Goal: Check status: Check status

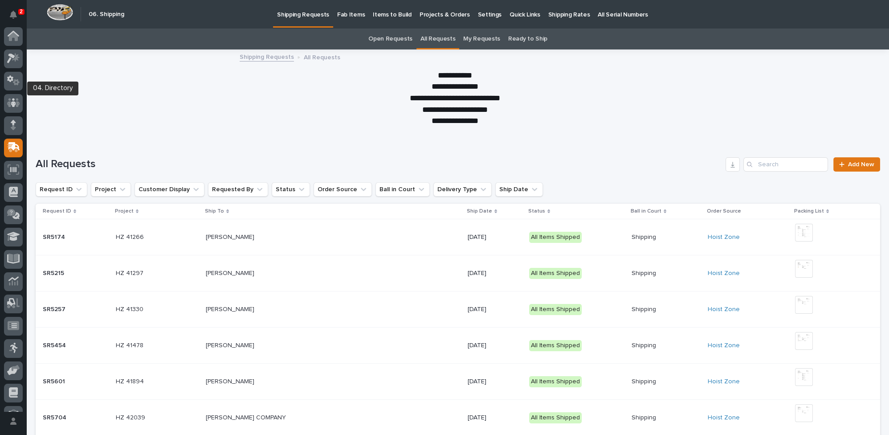
scroll to position [40, 0]
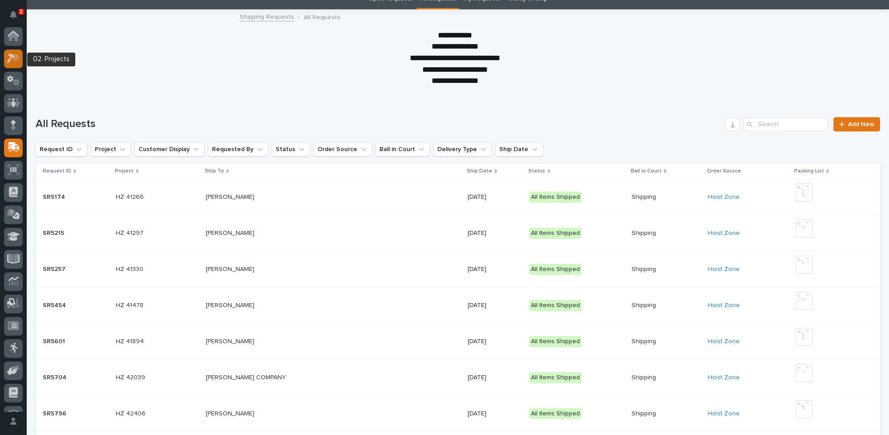
click at [8, 56] on icon at bounding box center [13, 58] width 13 height 10
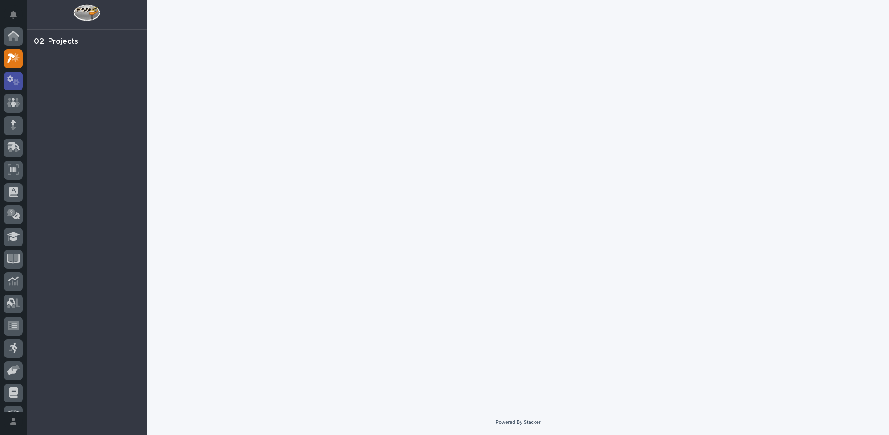
scroll to position [22, 0]
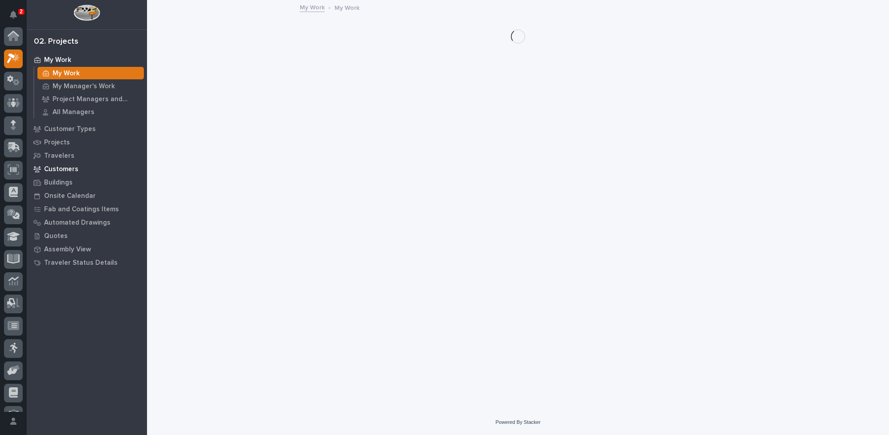
scroll to position [22, 0]
click at [57, 166] on p "Customers" at bounding box center [61, 169] width 34 height 8
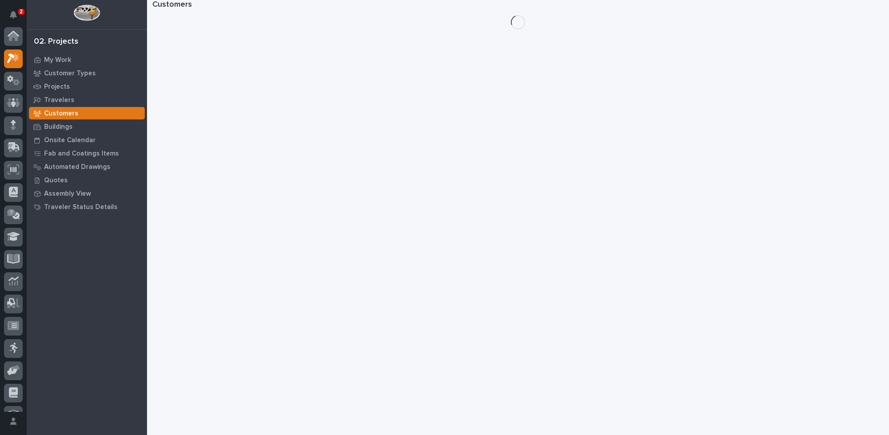
scroll to position [22, 0]
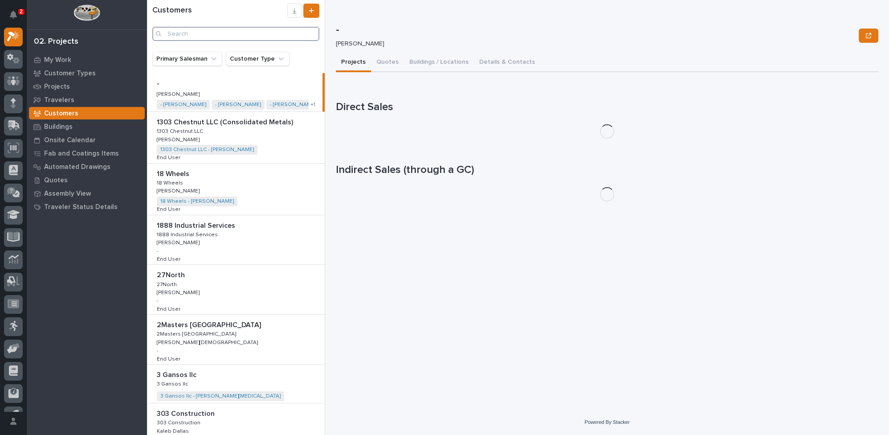
click at [217, 37] on input "Search" at bounding box center [235, 34] width 167 height 14
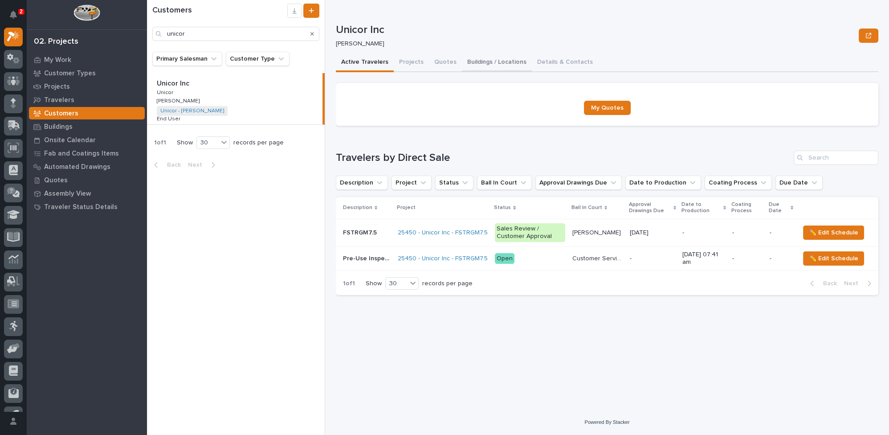
click at [493, 63] on button "Buildings / Locations" at bounding box center [497, 62] width 70 height 19
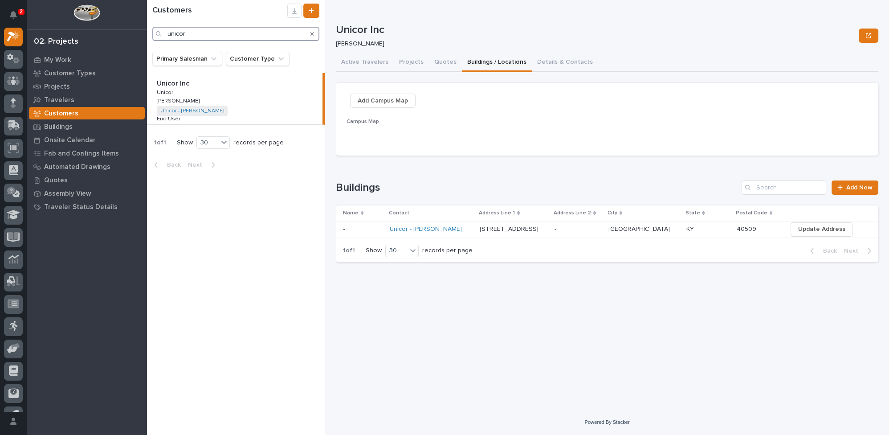
drag, startPoint x: 174, startPoint y: 33, endPoint x: 101, endPoint y: 41, distance: 73.1
click at [147, 41] on div "2 My Settings Log Out 02. Projects My Work Customer Types Projects Travelers Cu…" at bounding box center [518, 217] width 742 height 435
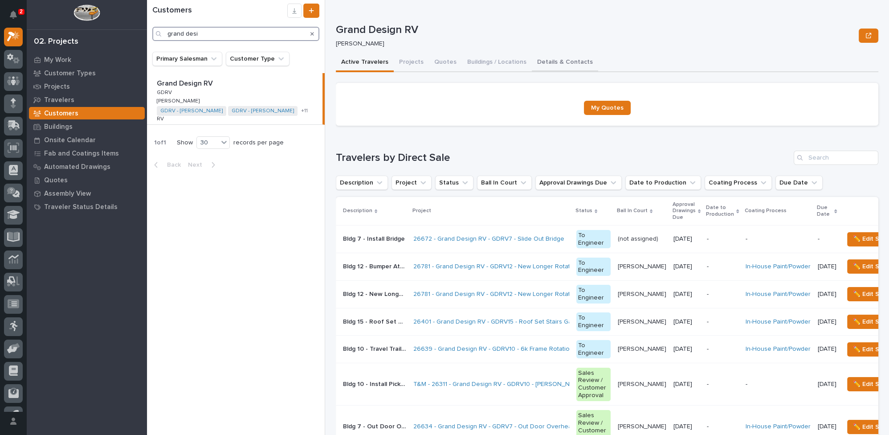
type input "grand desi"
click at [549, 60] on button "Details & Contacts" at bounding box center [565, 62] width 66 height 19
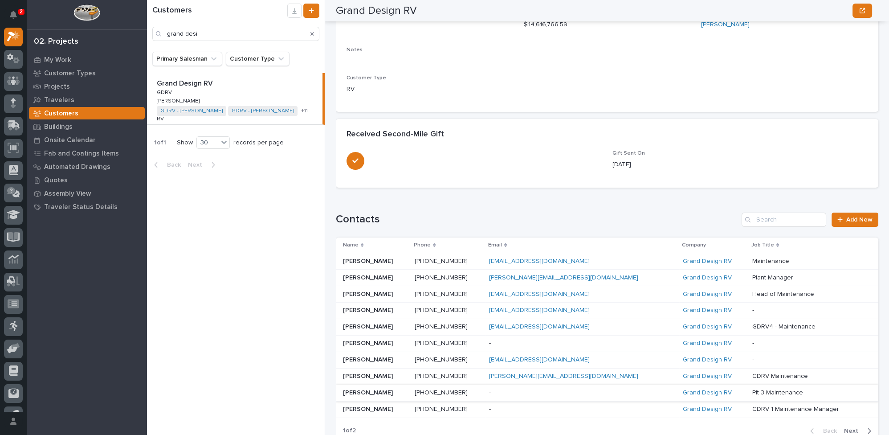
scroll to position [162, 0]
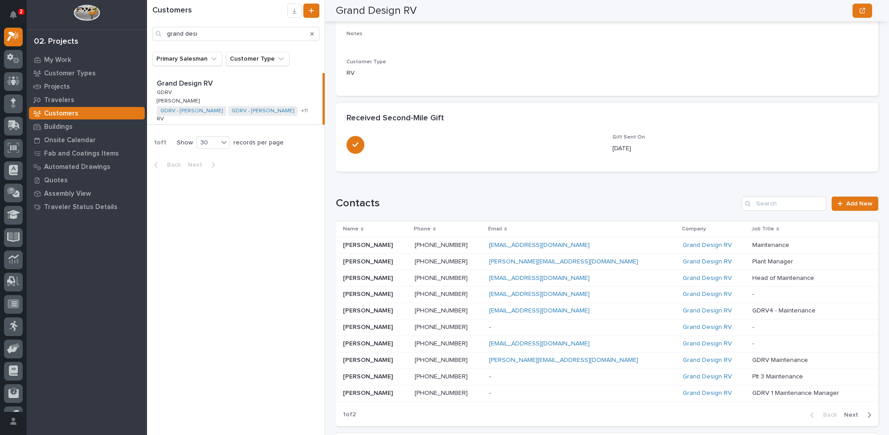
click at [868, 412] on icon "button" at bounding box center [869, 414] width 3 height 5
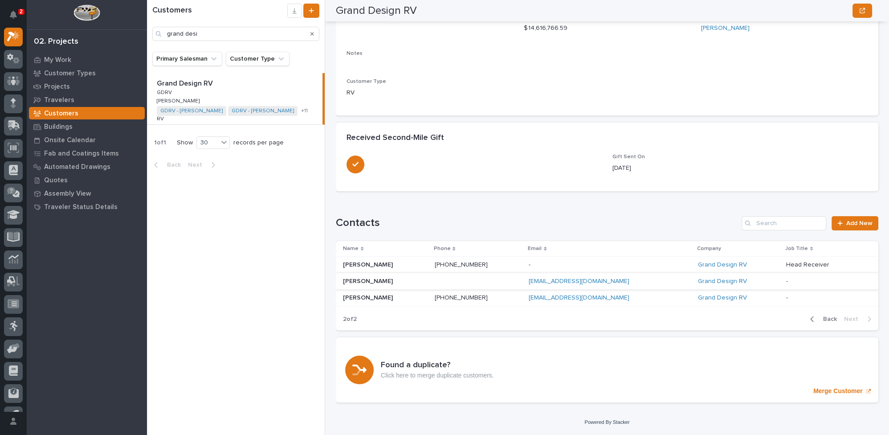
scroll to position [105, 0]
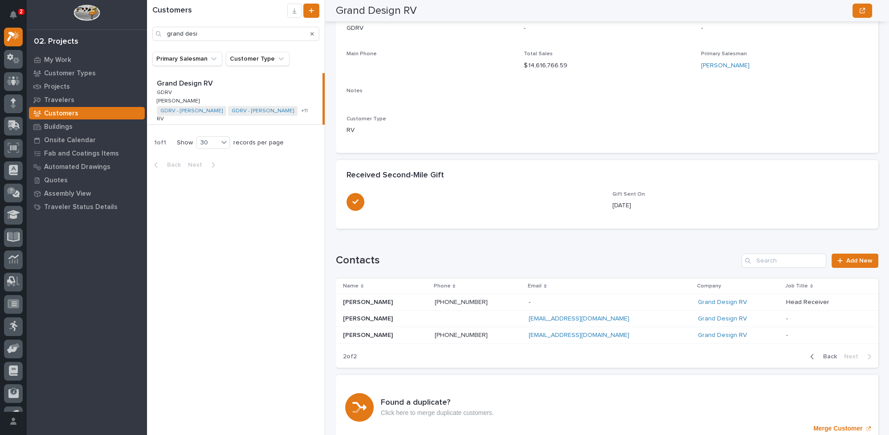
click at [810, 355] on div "button" at bounding box center [814, 356] width 8 height 8
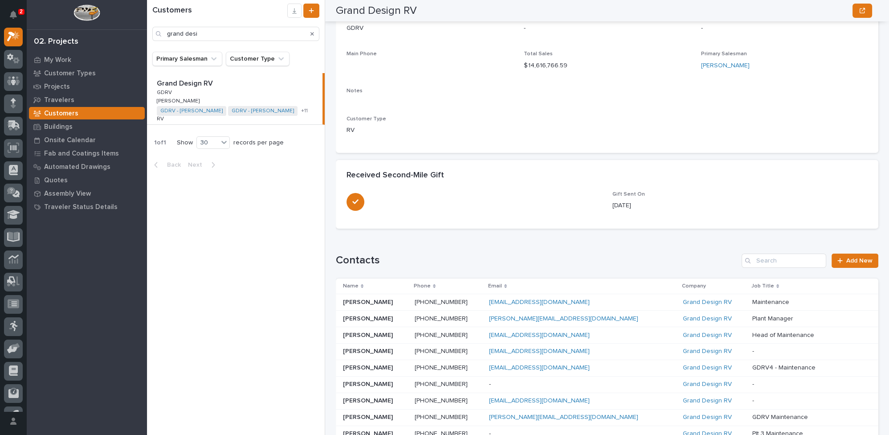
scroll to position [162, 0]
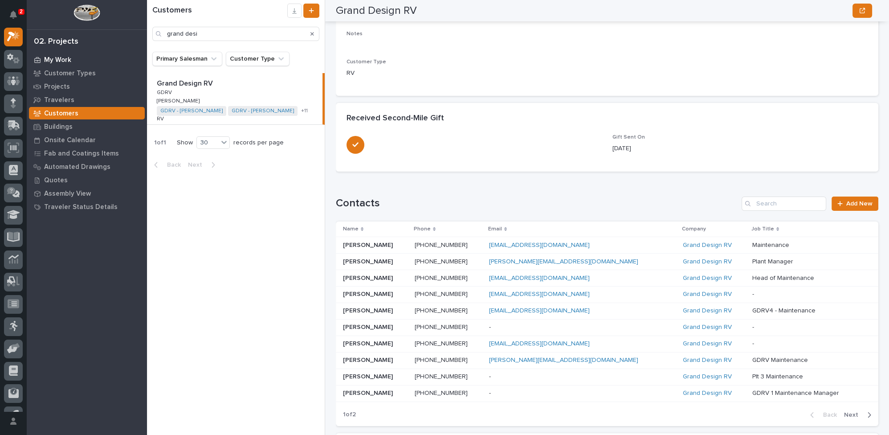
click at [53, 60] on p "My Work" at bounding box center [57, 60] width 27 height 8
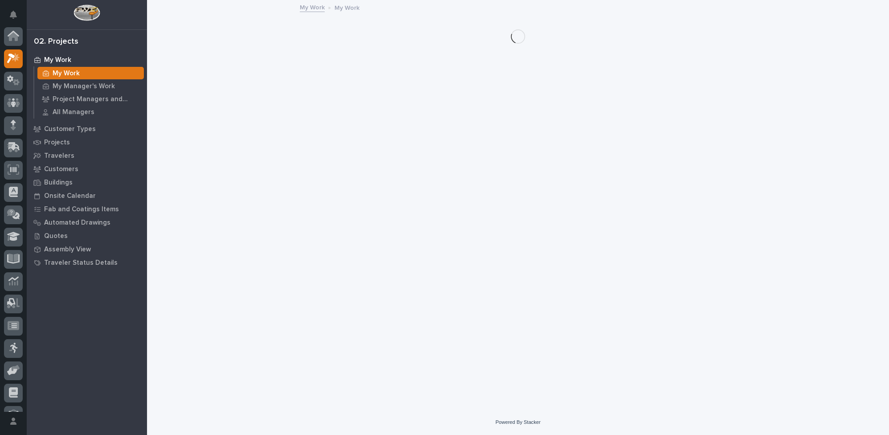
scroll to position [22, 0]
click at [64, 86] on p "My Manager's Work" at bounding box center [84, 86] width 62 height 8
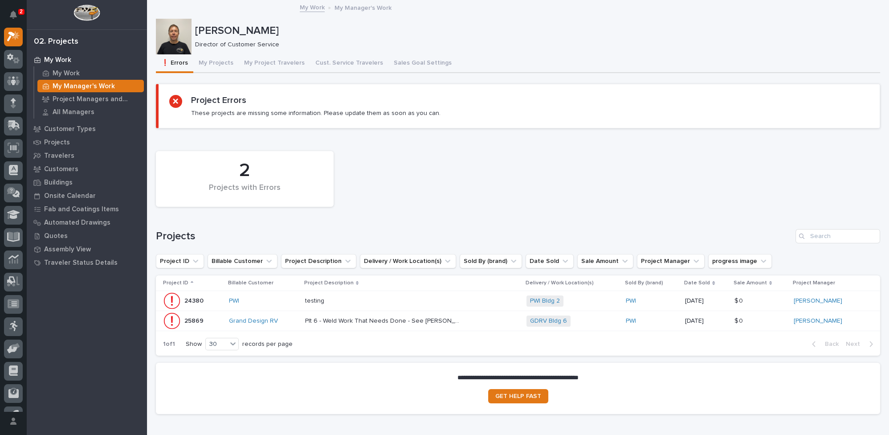
click at [412, 320] on p "Plt 6 - Weld Work That Needs Done - See Josh for Pics" at bounding box center [384, 319] width 158 height 9
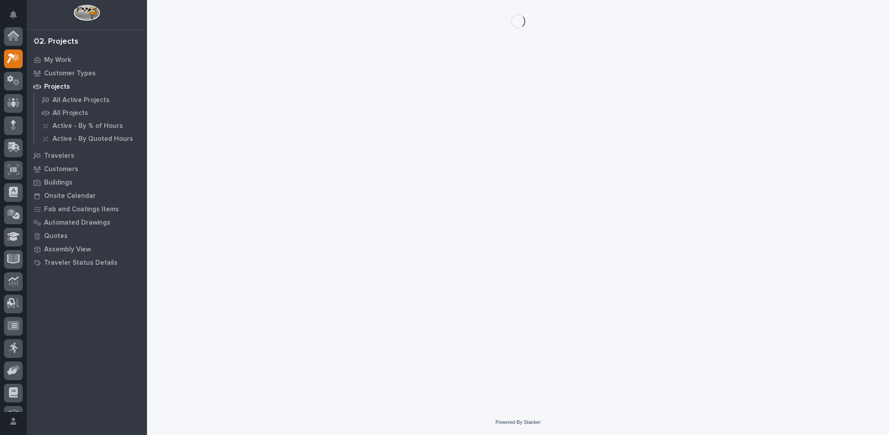
scroll to position [22, 0]
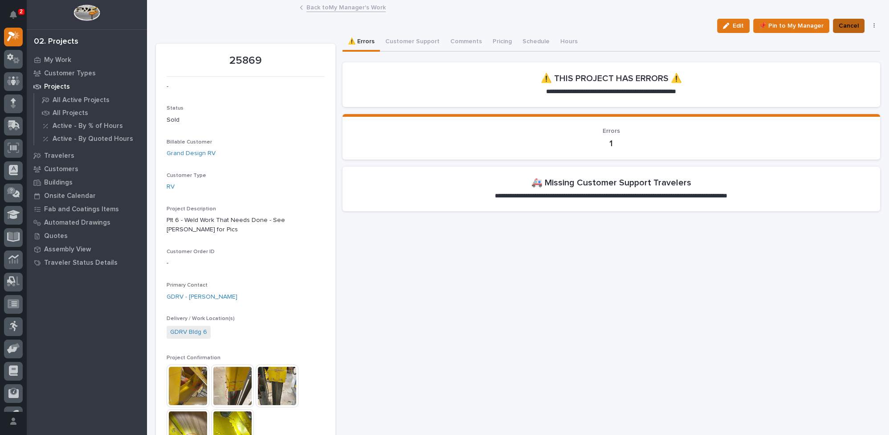
click at [839, 25] on span "Cancel" at bounding box center [849, 25] width 20 height 11
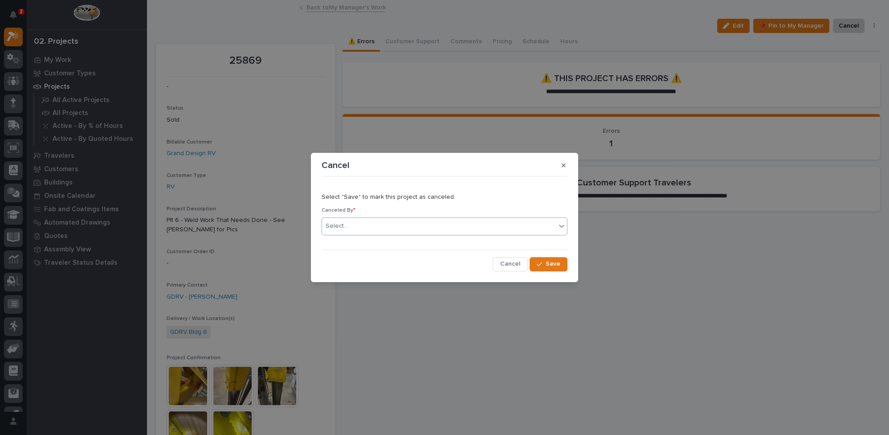
click at [388, 226] on div "Select..." at bounding box center [439, 226] width 234 height 15
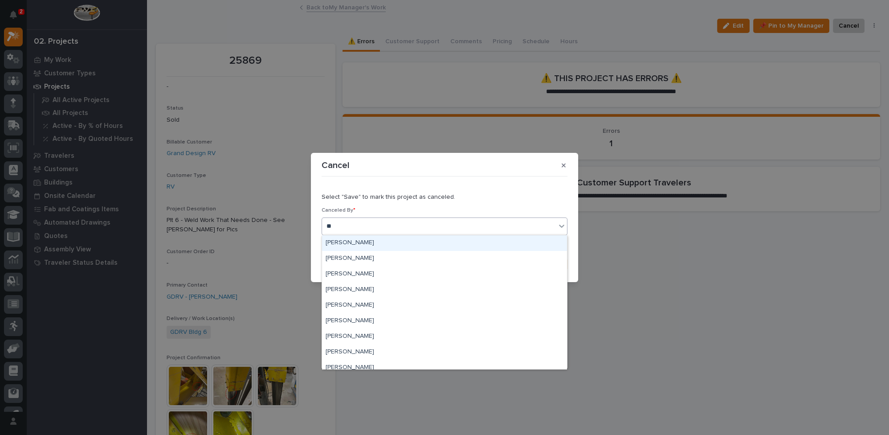
type input "***"
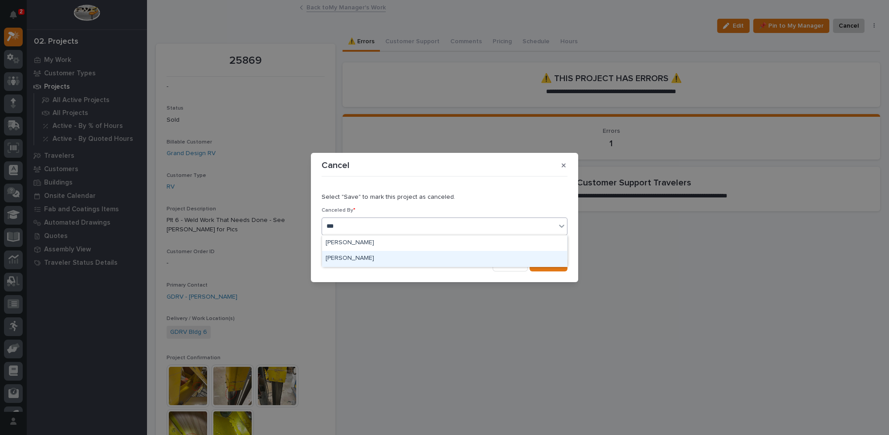
click at [345, 262] on div "Jodie Malstaff" at bounding box center [444, 259] width 245 height 16
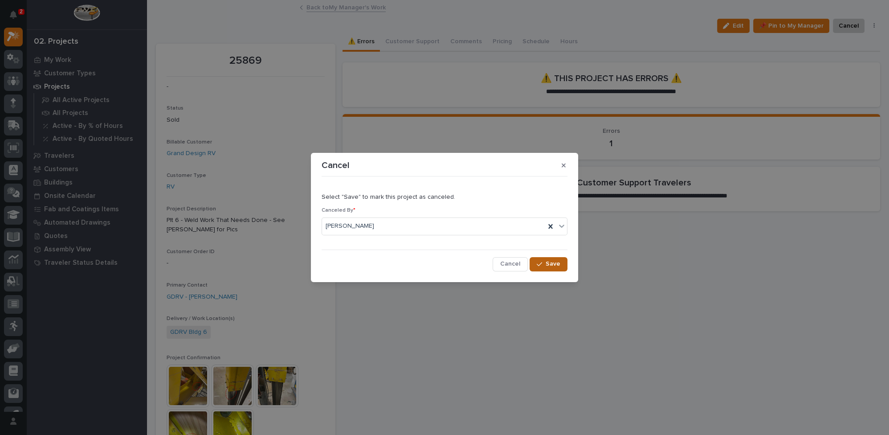
click at [544, 263] on div "button" at bounding box center [541, 264] width 9 height 6
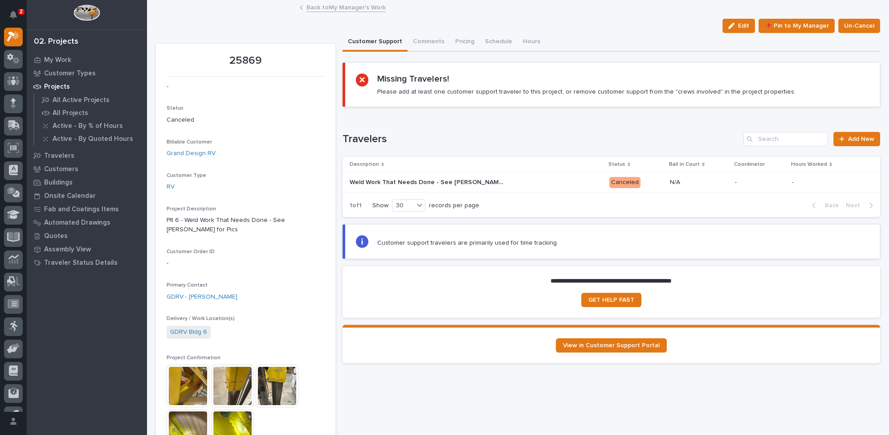
click at [330, 5] on link "Back to My Manager's Work" at bounding box center [345, 7] width 79 height 10
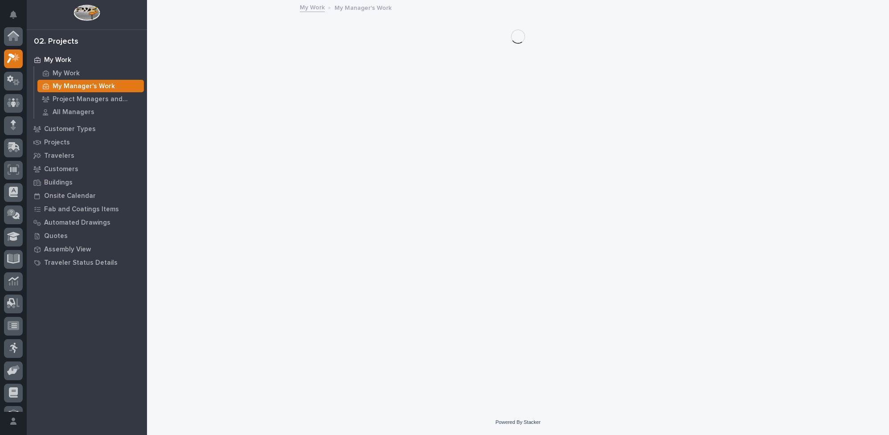
scroll to position [22, 0]
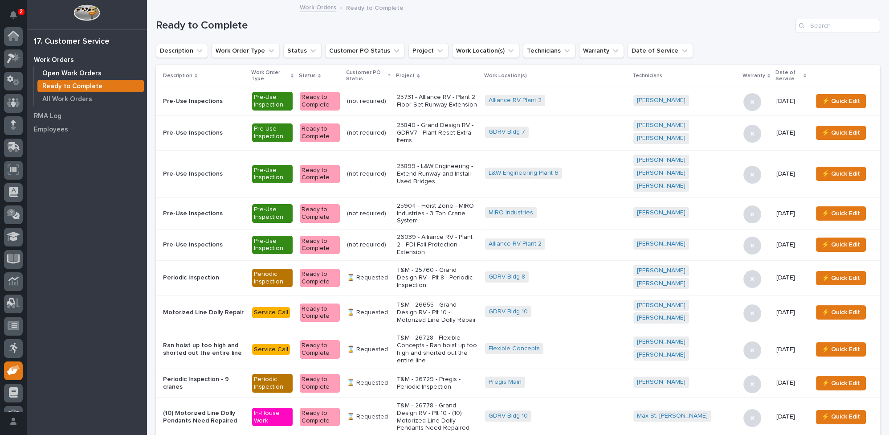
scroll to position [38, 0]
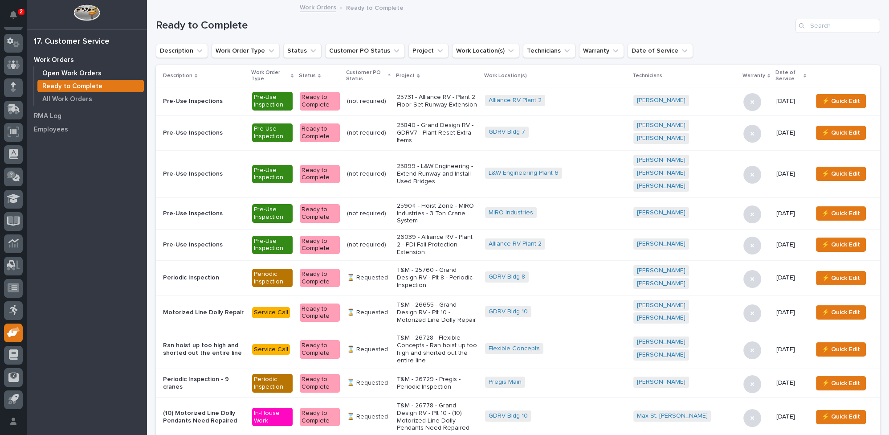
click at [81, 71] on p "Open Work Orders" at bounding box center [71, 73] width 59 height 8
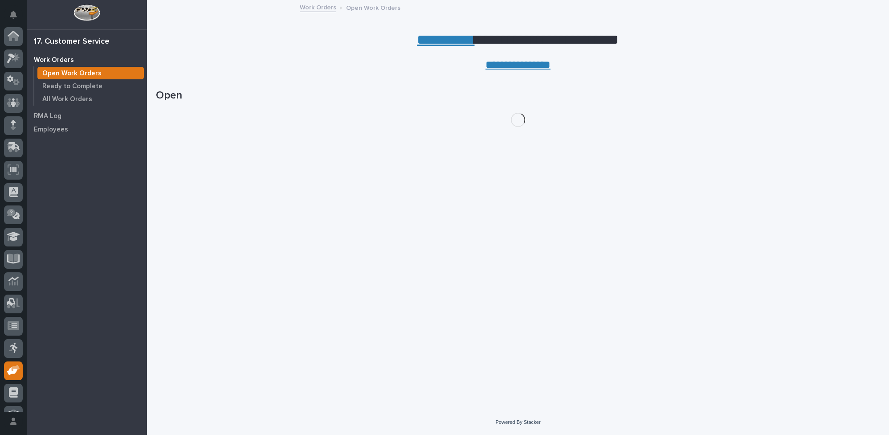
scroll to position [38, 0]
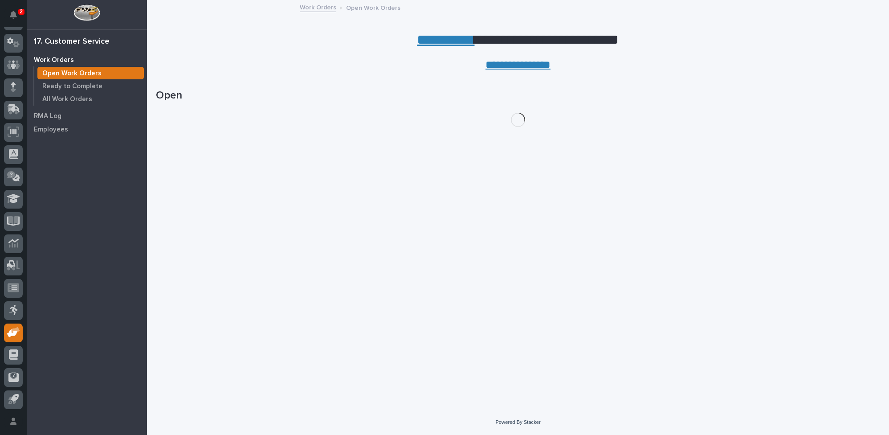
click at [429, 36] on link "**********" at bounding box center [445, 40] width 57 height 14
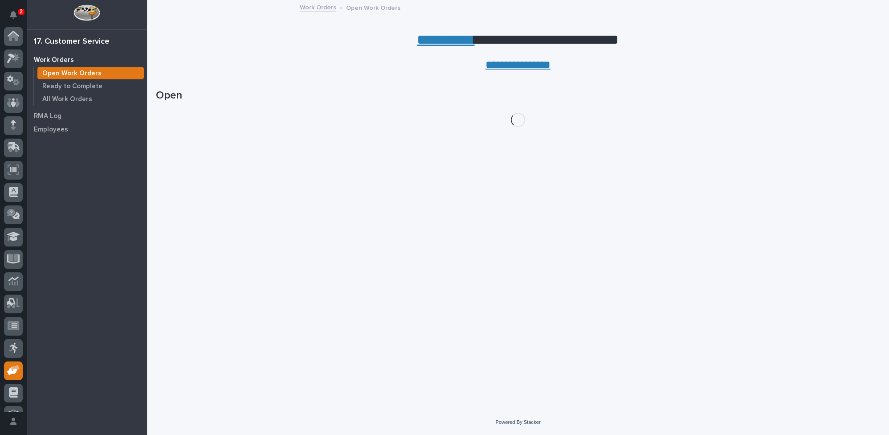
scroll to position [38, 0]
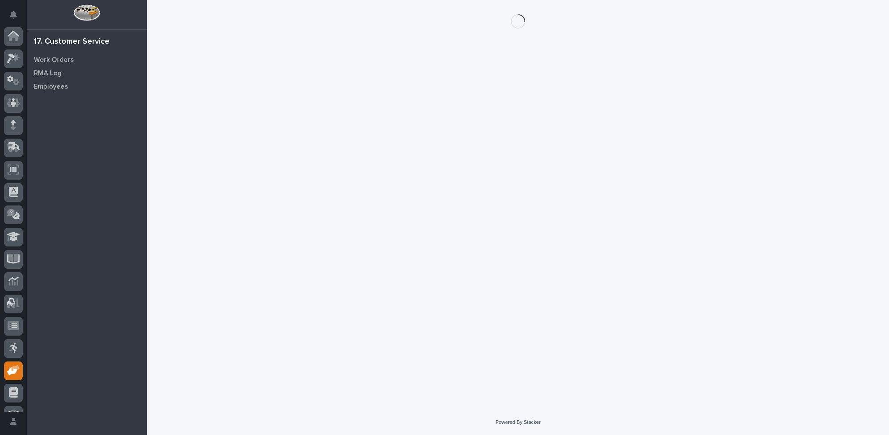
scroll to position [38, 0]
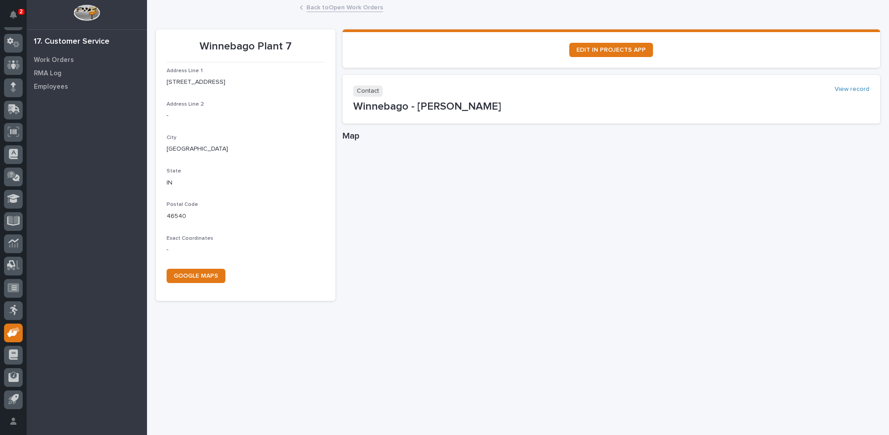
click at [316, 9] on link "Back to Open Work Orders" at bounding box center [344, 7] width 77 height 10
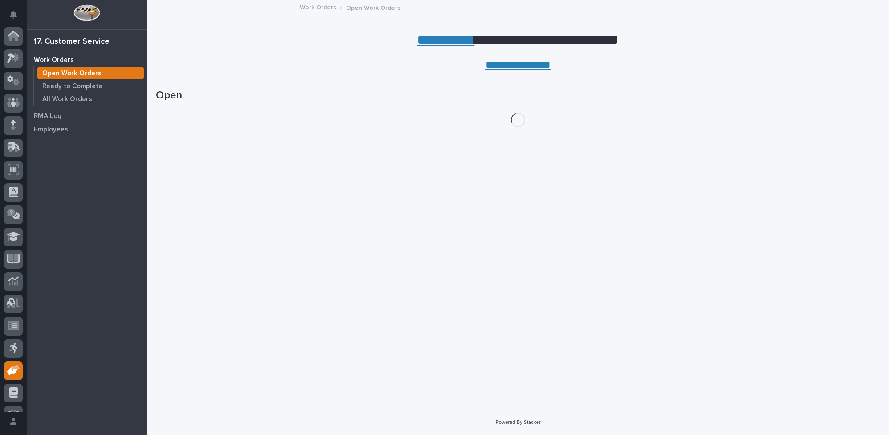
scroll to position [38, 0]
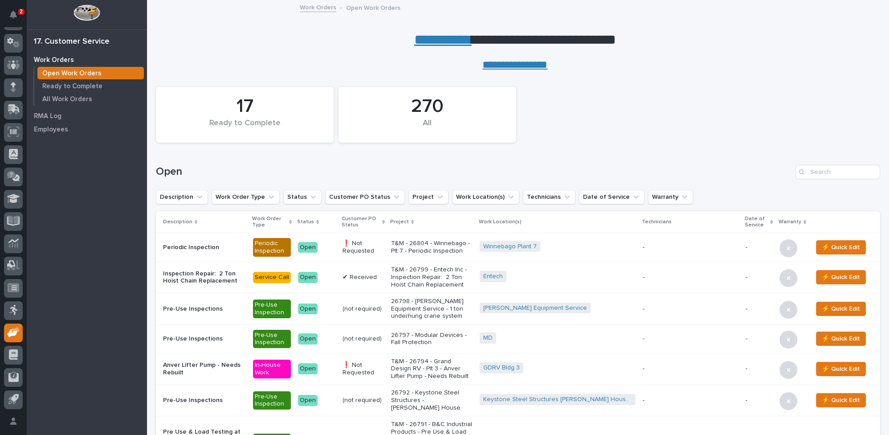
click at [444, 42] on link "**********" at bounding box center [442, 40] width 57 height 14
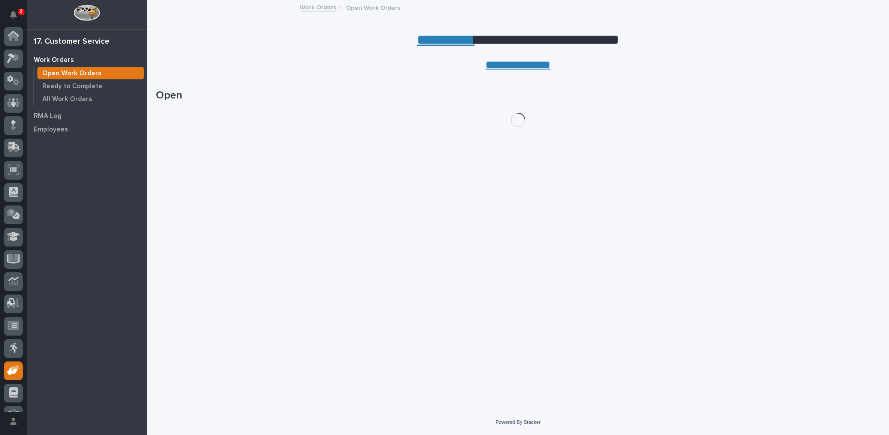
scroll to position [38, 0]
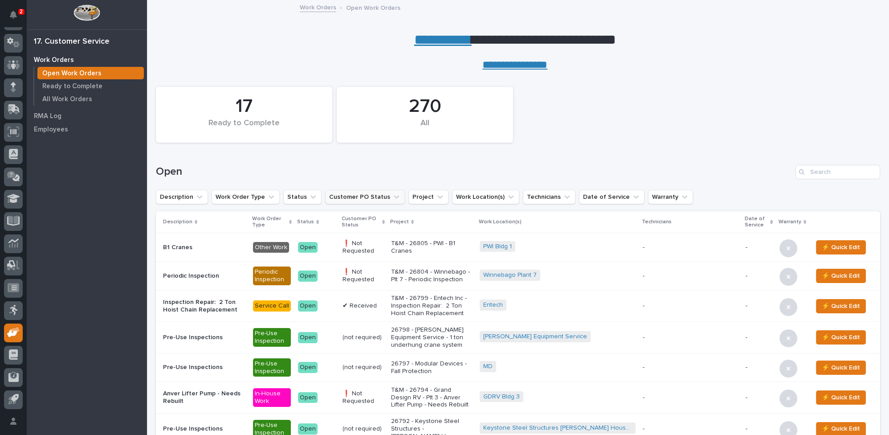
click at [430, 38] on link "**********" at bounding box center [442, 40] width 57 height 14
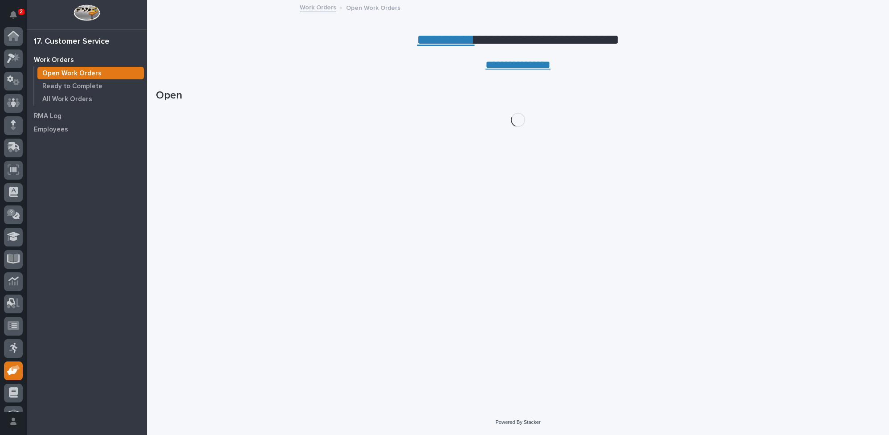
scroll to position [38, 0]
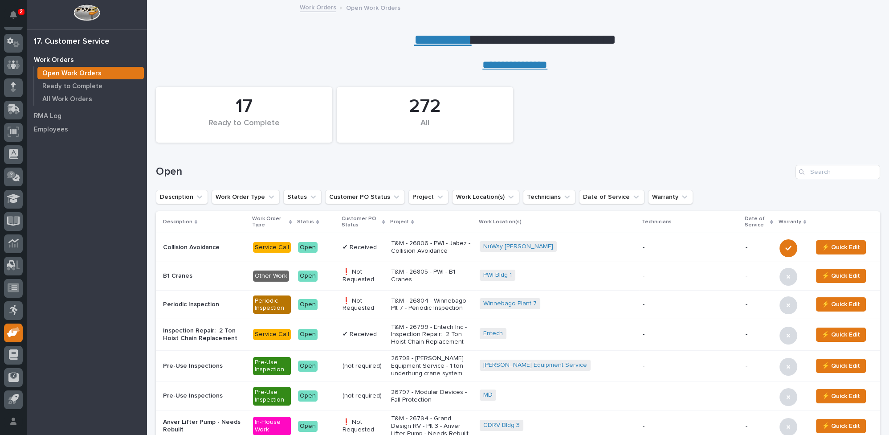
click at [431, 39] on link "**********" at bounding box center [442, 40] width 57 height 14
click at [814, 172] on input "Search" at bounding box center [837, 172] width 85 height 14
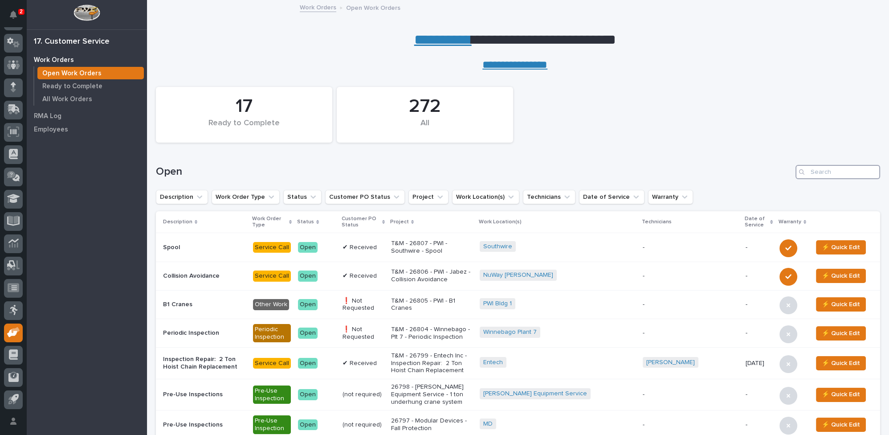
click at [814, 172] on input "Search" at bounding box center [837, 172] width 85 height 14
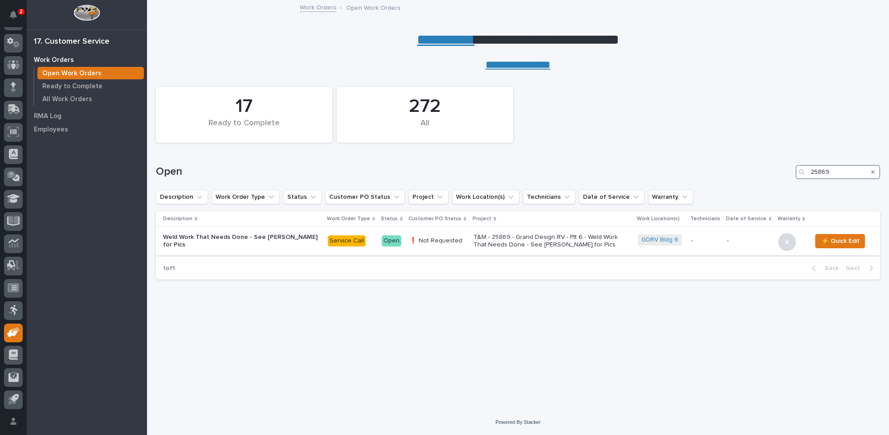
type input "25869"
click at [519, 239] on p "T&M - 25869 - Grand Design RV - Plt 6 - Weld Work That Needs Done - See Josh fo…" at bounding box center [551, 240] width 156 height 15
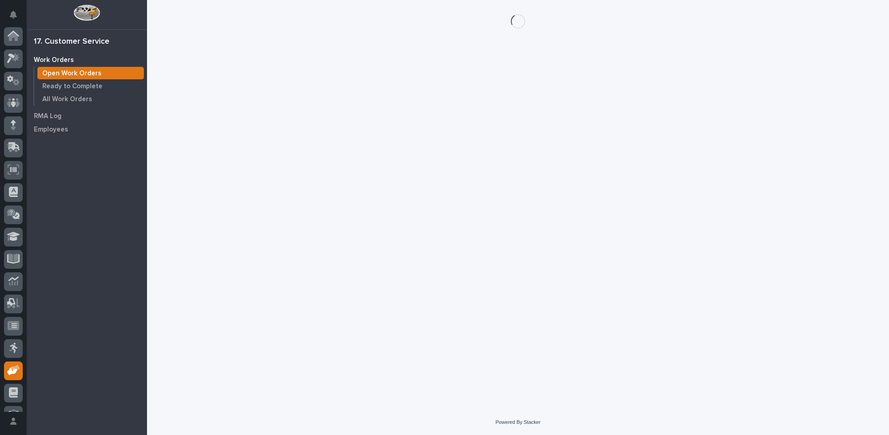
scroll to position [38, 0]
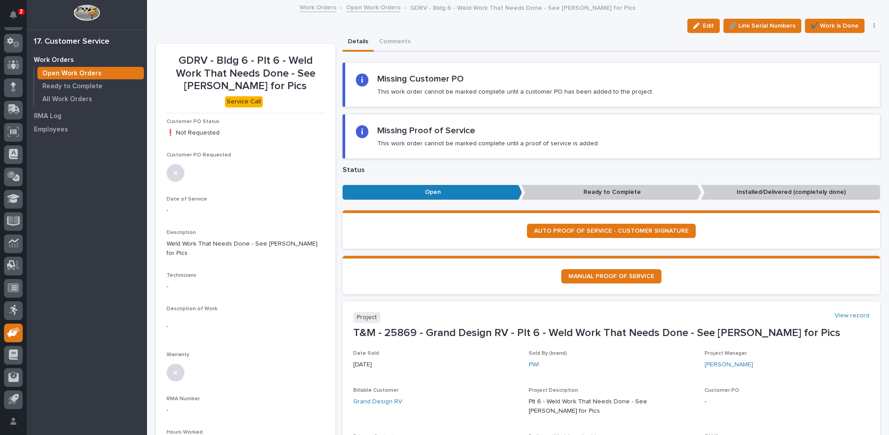
click at [873, 24] on icon "button" at bounding box center [874, 26] width 2 height 6
click at [831, 85] on span "Cancel" at bounding box center [833, 86] width 20 height 11
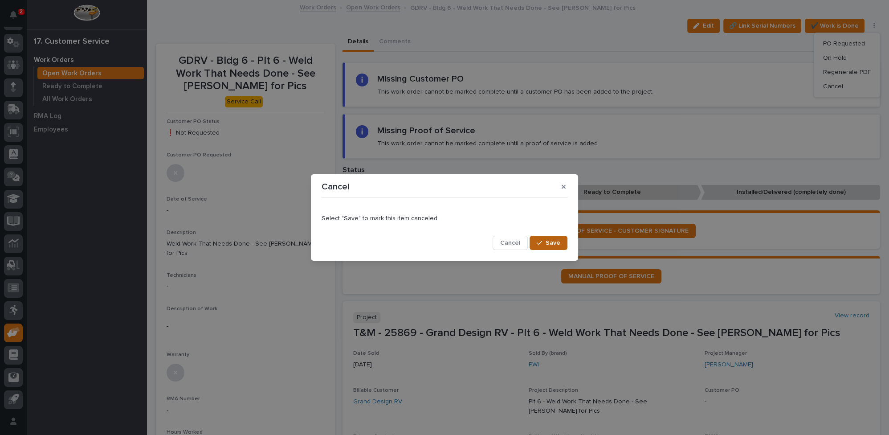
click at [544, 240] on div "button" at bounding box center [541, 243] width 9 height 6
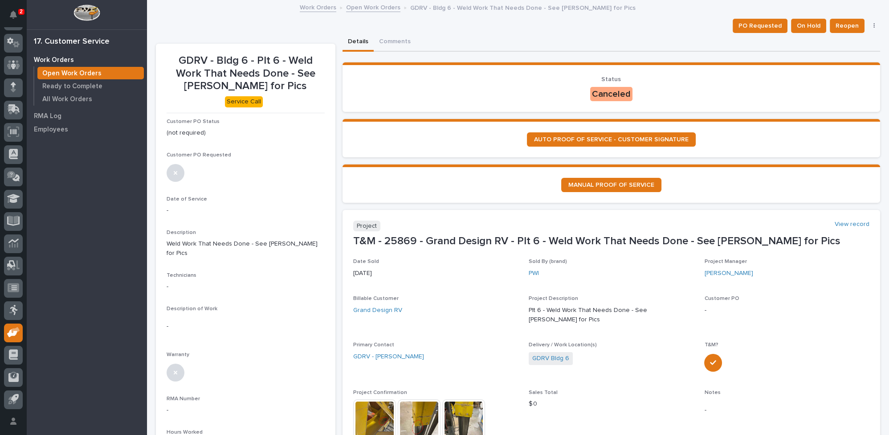
click at [357, 11] on link "Open Work Orders" at bounding box center [373, 7] width 54 height 10
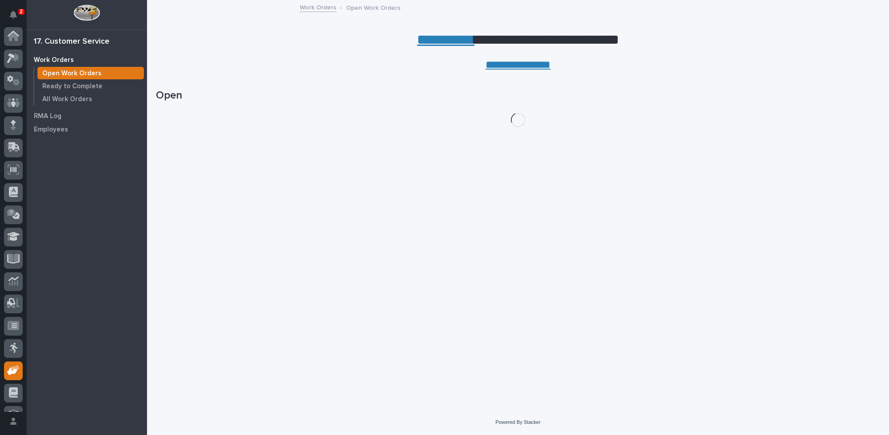
scroll to position [38, 0]
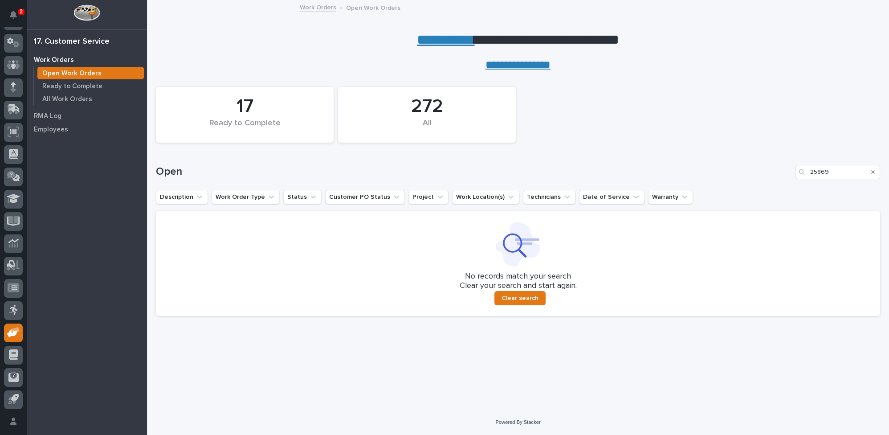
click at [872, 172] on icon "Search" at bounding box center [873, 172] width 4 height 4
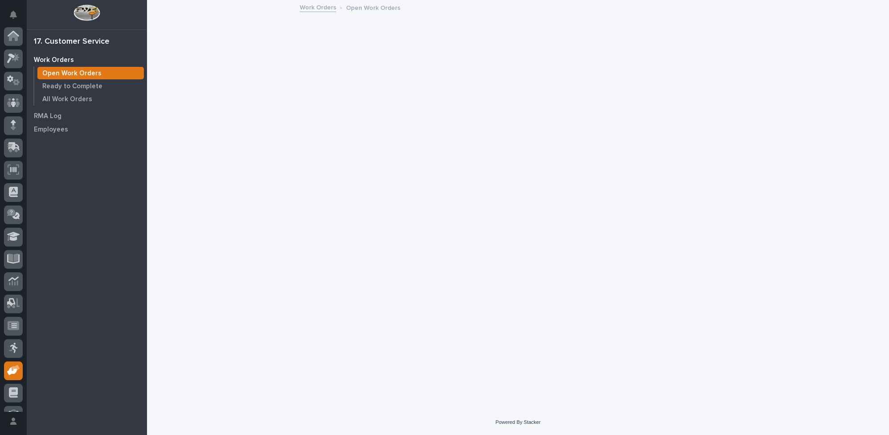
scroll to position [38, 0]
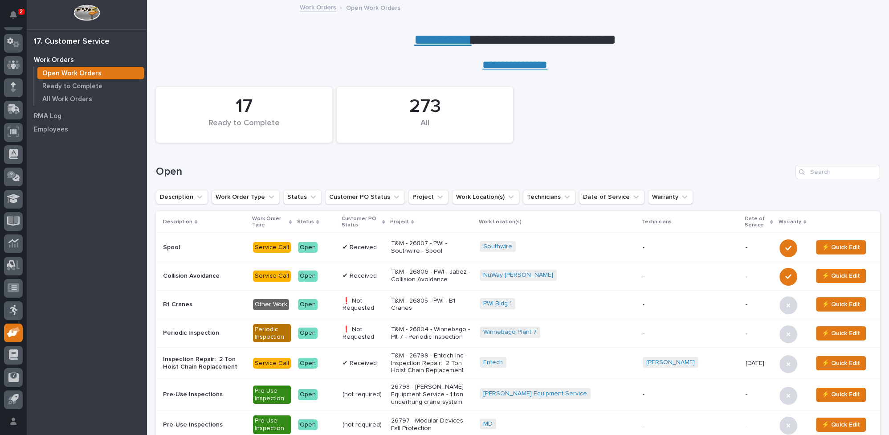
click at [433, 357] on p "T&M - 26799 - Entech Inc - Inspection Repair: 2 Ton Hoist Chain Replacement" at bounding box center [431, 363] width 81 height 22
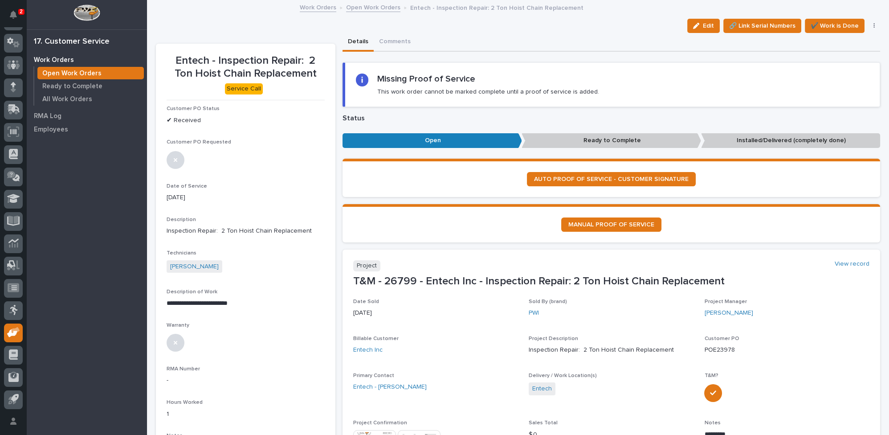
click at [375, 6] on link "Open Work Orders" at bounding box center [373, 7] width 54 height 10
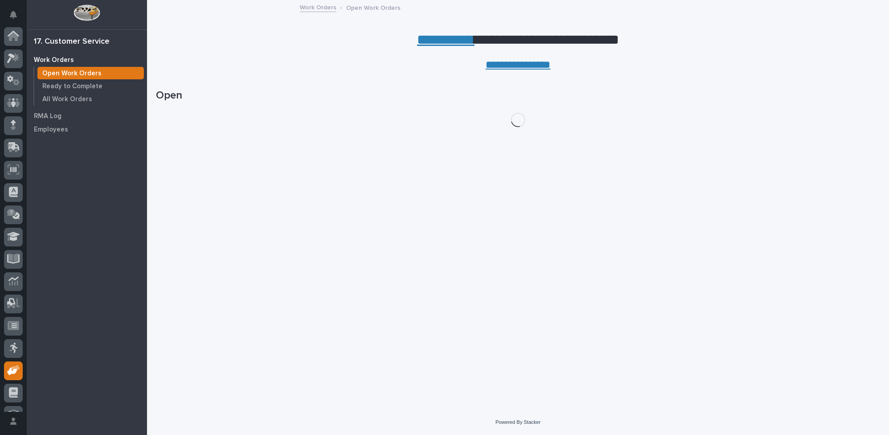
scroll to position [38, 0]
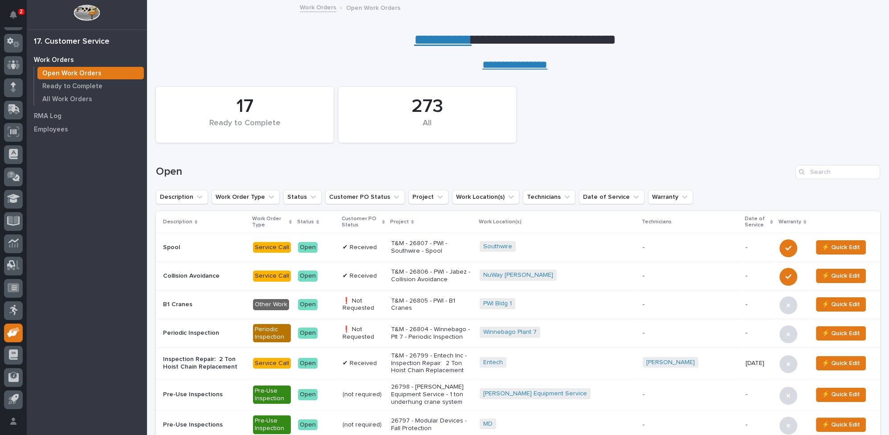
click at [434, 365] on p "T&M - 26799 - Entech Inc - Inspection Repair: 2 Ton Hoist Chain Replacement" at bounding box center [431, 363] width 81 height 22
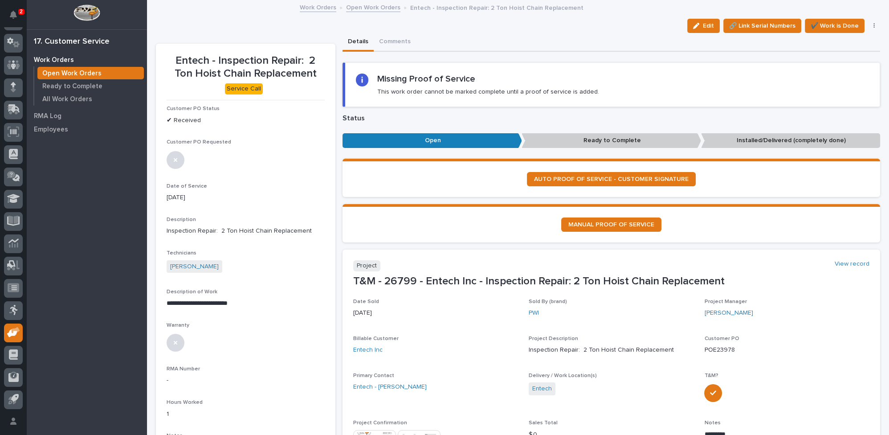
click at [356, 4] on link "Open Work Orders" at bounding box center [373, 7] width 54 height 10
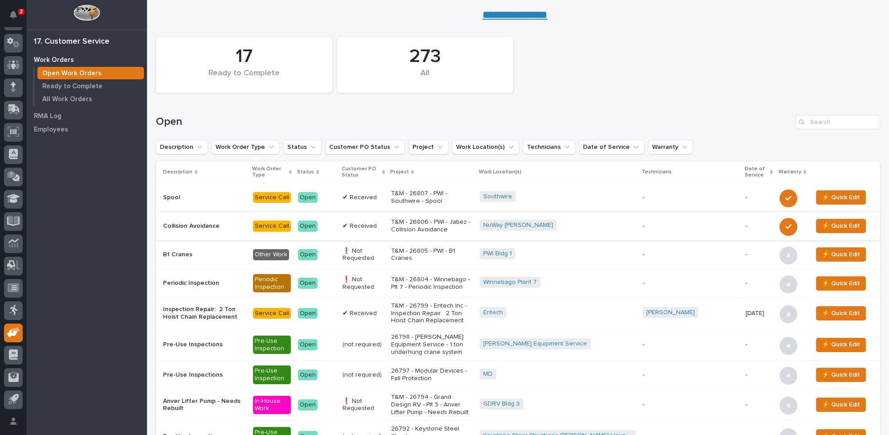
scroll to position [81, 0]
